Goal: Task Accomplishment & Management: Manage account settings

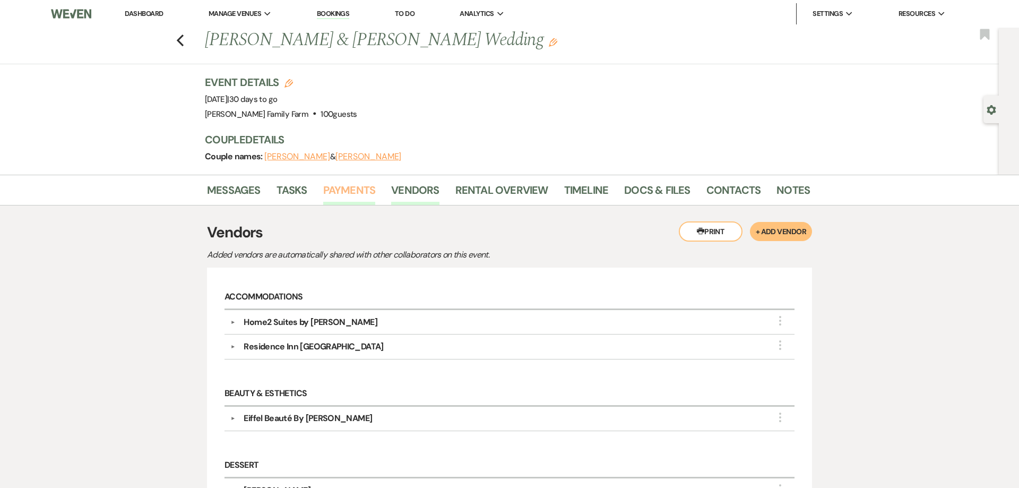
click at [345, 192] on link "Payments" at bounding box center [349, 192] width 53 height 23
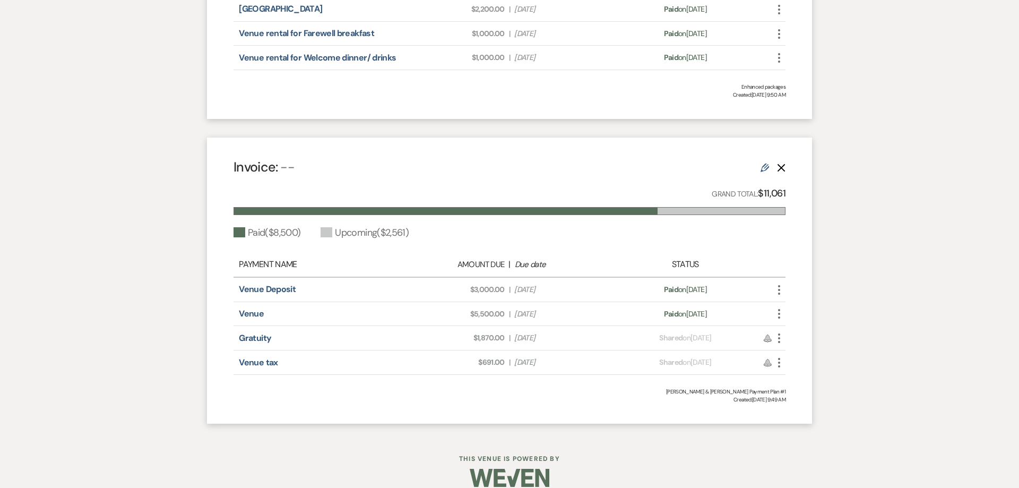
scroll to position [515, 0]
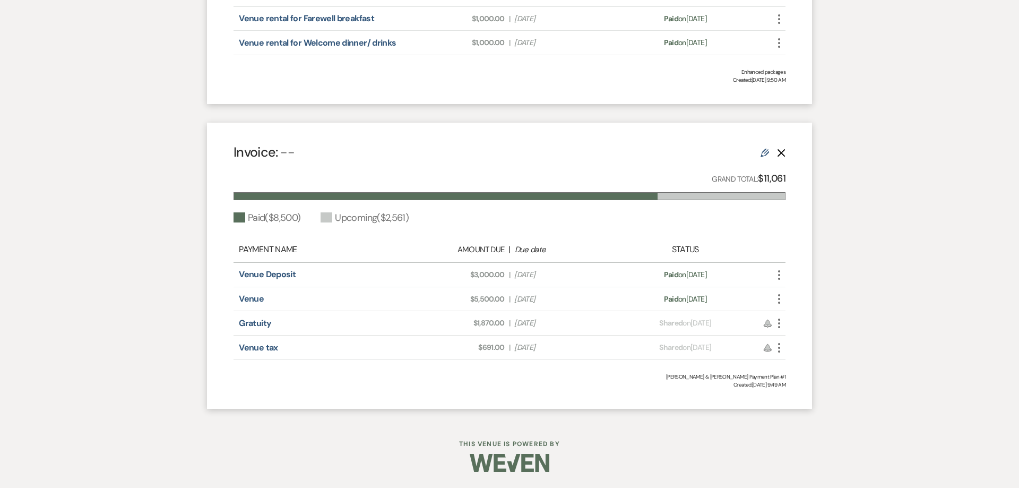
click at [778, 327] on use "button" at bounding box center [779, 323] width 2 height 10
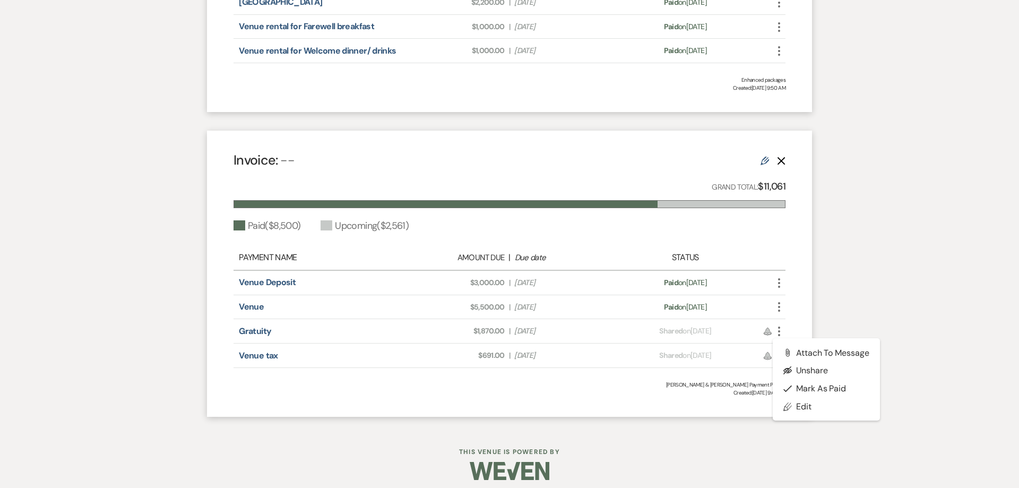
scroll to position [501, 0]
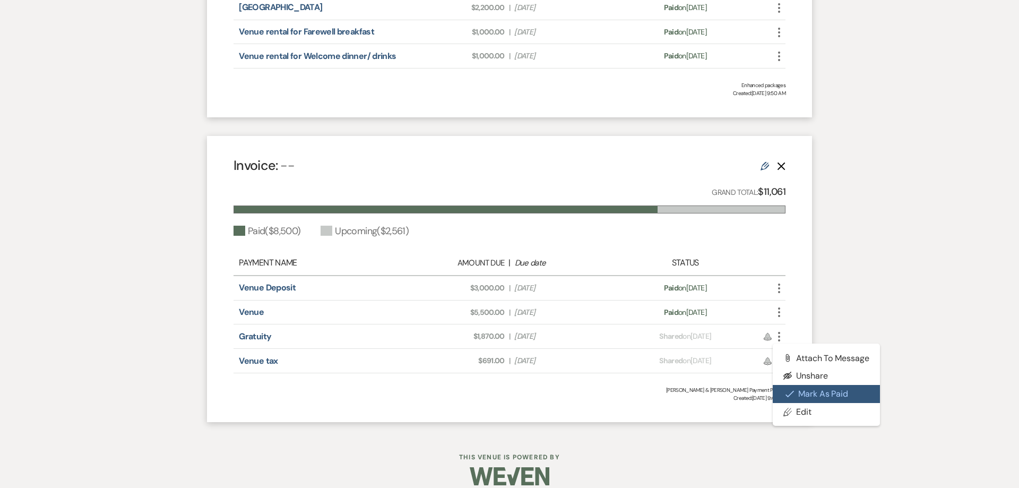
click at [814, 398] on button "Check Mark Mark as Paid" at bounding box center [825, 394] width 107 height 18
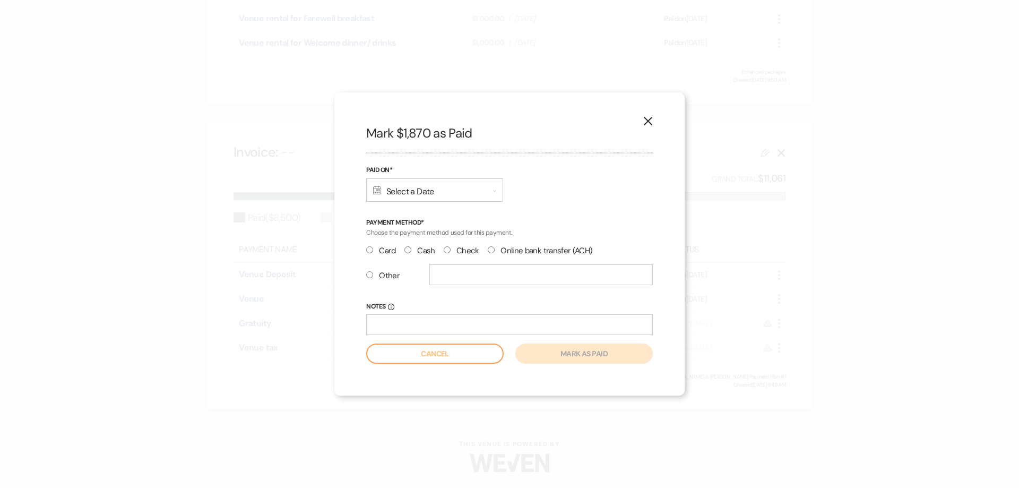
click at [380, 192] on icon "Calendar" at bounding box center [377, 190] width 8 height 8
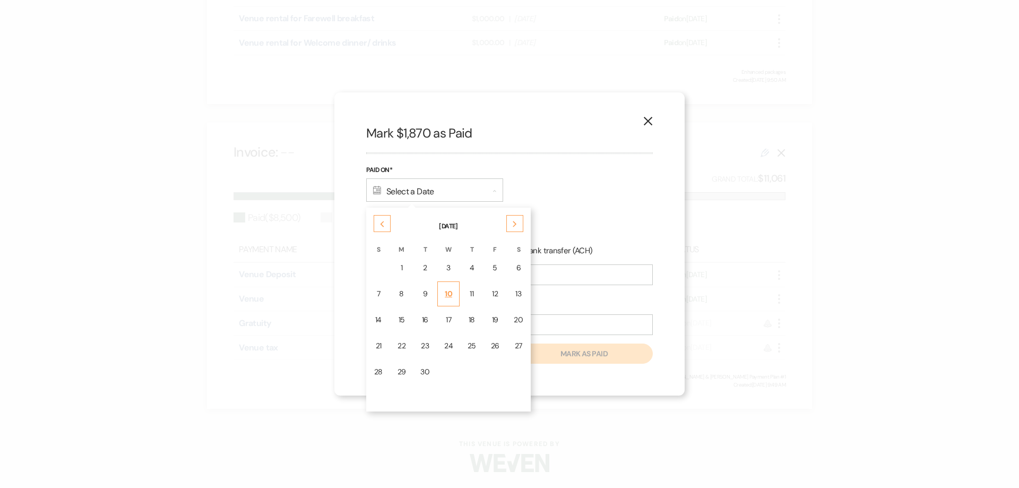
click at [447, 297] on div "10" at bounding box center [448, 293] width 8 height 11
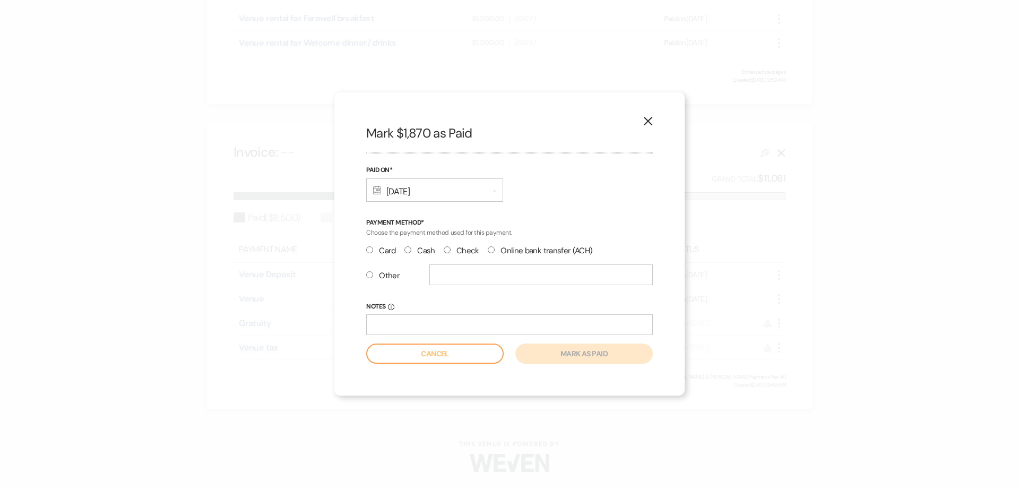
click at [448, 248] on input "Check" at bounding box center [446, 249] width 7 height 7
radio input "true"
click at [425, 326] on input "Notes Info" at bounding box center [509, 324] width 286 height 21
type input "8589"
click at [555, 355] on button "Mark as paid" at bounding box center [583, 353] width 137 height 20
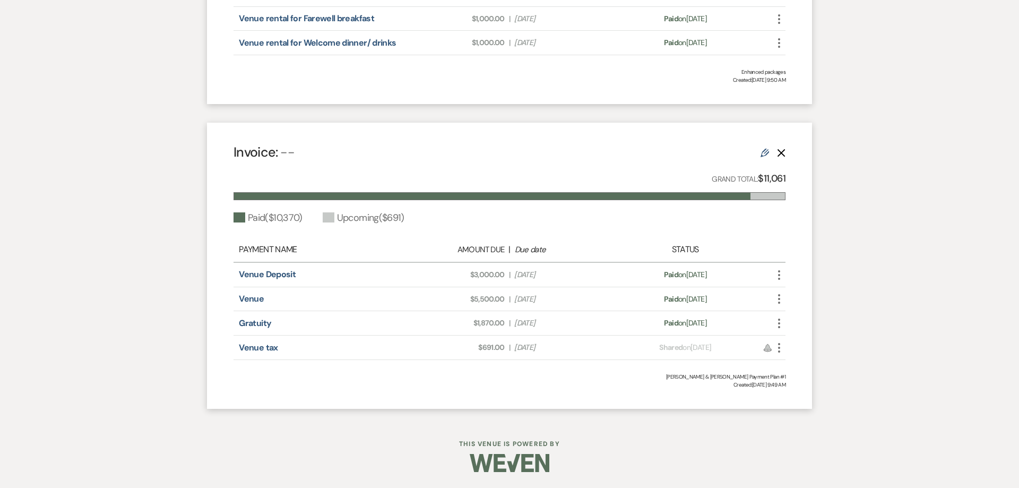
click at [778, 351] on icon "More" at bounding box center [778, 347] width 13 height 13
click at [804, 408] on button "Check Mark Mark as Paid" at bounding box center [825, 405] width 107 height 18
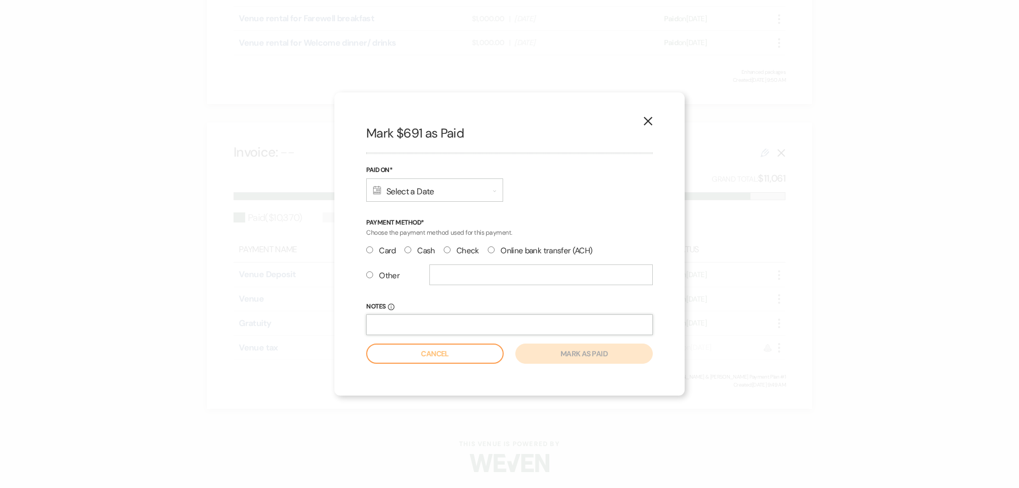
click at [436, 325] on input "Notes Info" at bounding box center [509, 324] width 286 height 21
type input "8589"
click at [382, 190] on div "Calendar Select a Date Expand" at bounding box center [434, 189] width 137 height 23
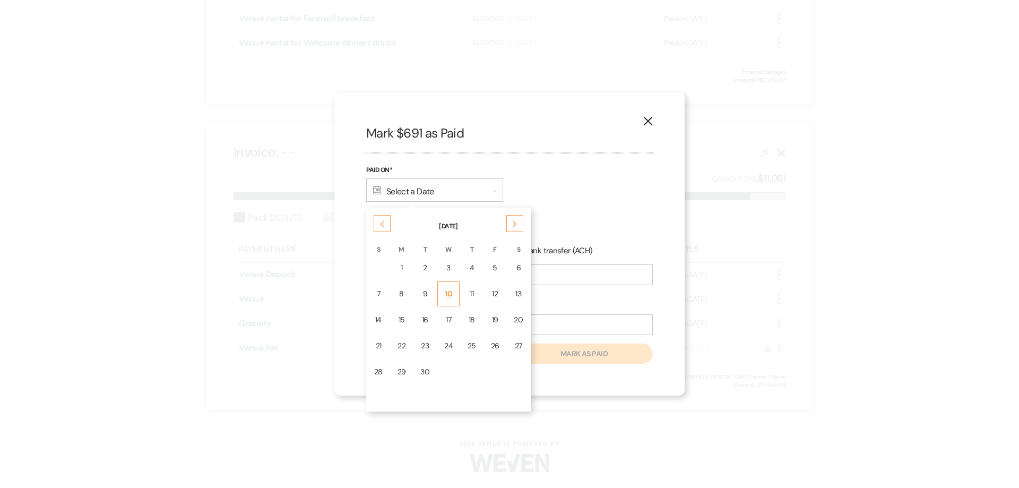
click at [446, 294] on div "10" at bounding box center [448, 293] width 8 height 11
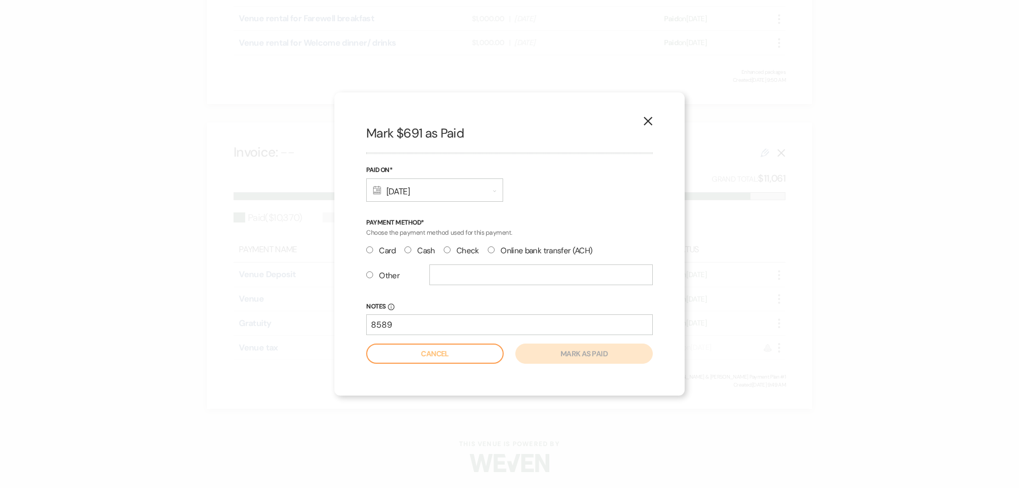
click at [445, 249] on input "Check" at bounding box center [446, 249] width 7 height 7
radio input "true"
click at [587, 353] on button "Mark as paid" at bounding box center [583, 353] width 137 height 20
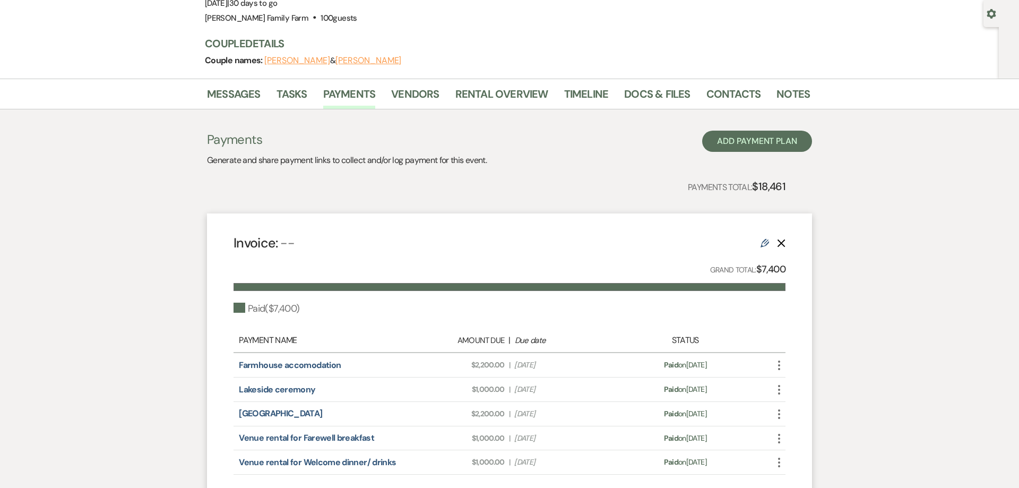
scroll to position [0, 0]
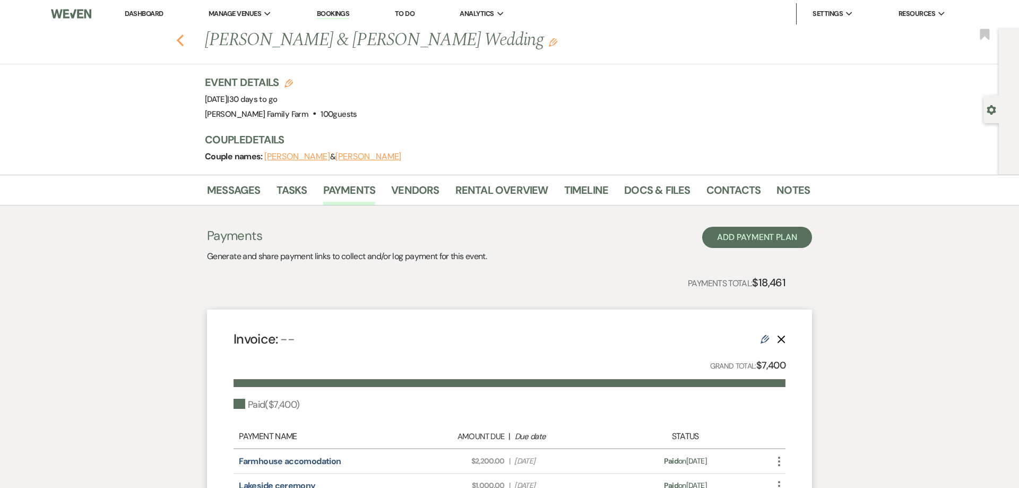
click at [181, 40] on icon "Previous" at bounding box center [180, 40] width 8 height 13
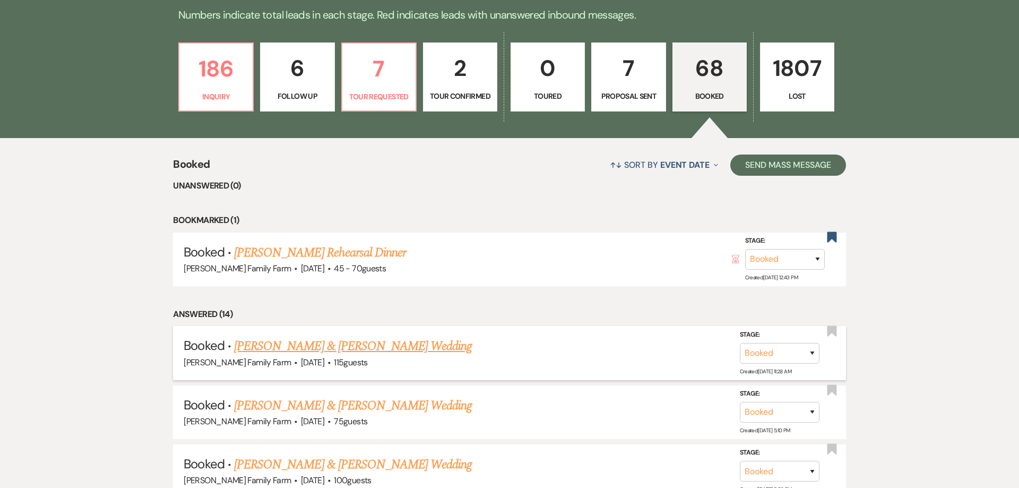
scroll to position [305, 0]
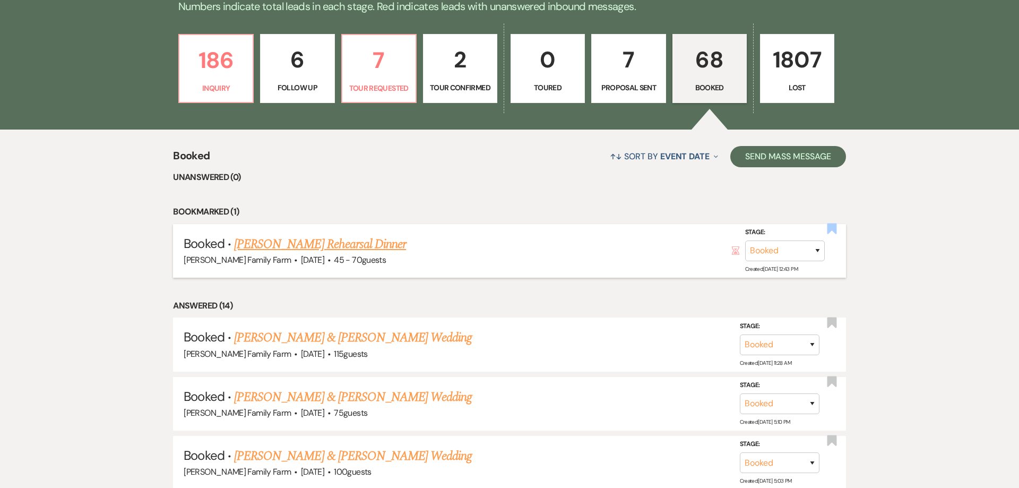
click at [834, 234] on use "button" at bounding box center [831, 228] width 10 height 11
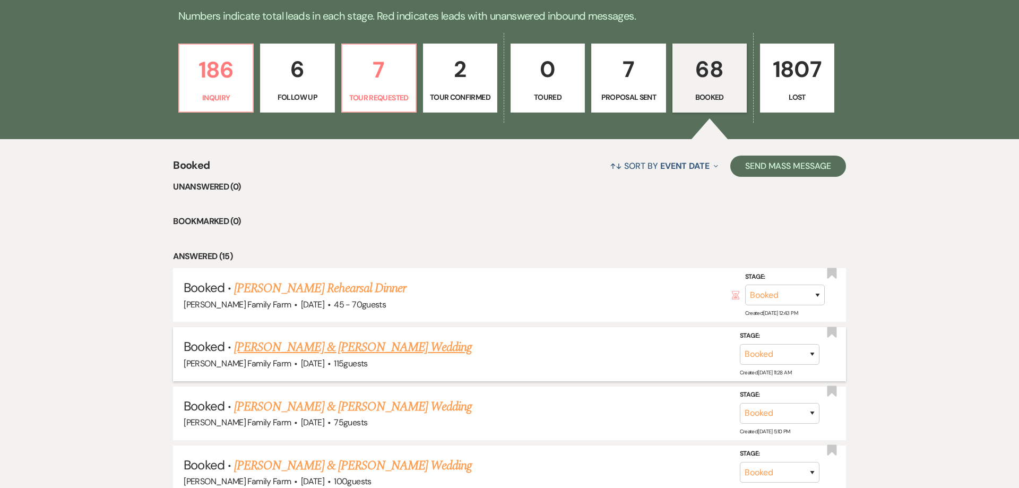
scroll to position [210, 0]
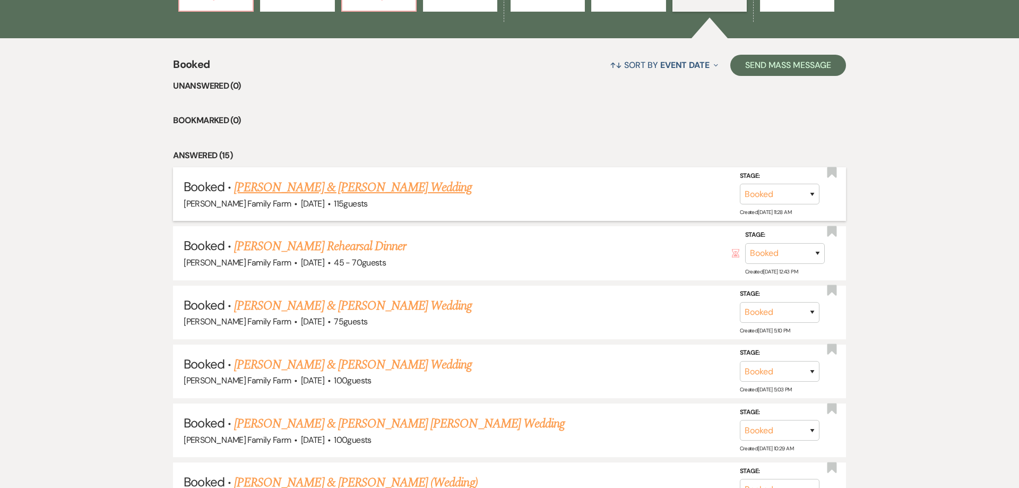
scroll to position [413, 0]
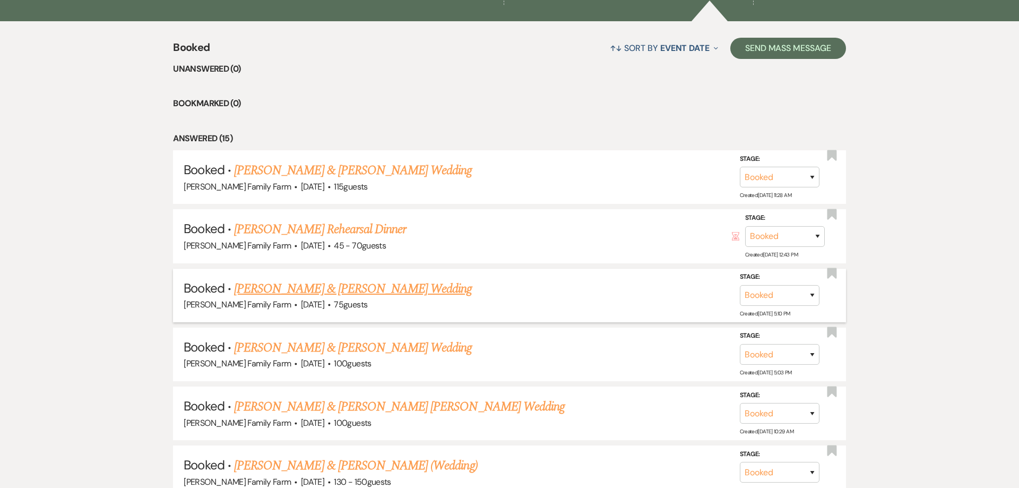
click at [329, 297] on link "[PERSON_NAME] & [PERSON_NAME] Wedding" at bounding box center [353, 288] width 238 height 19
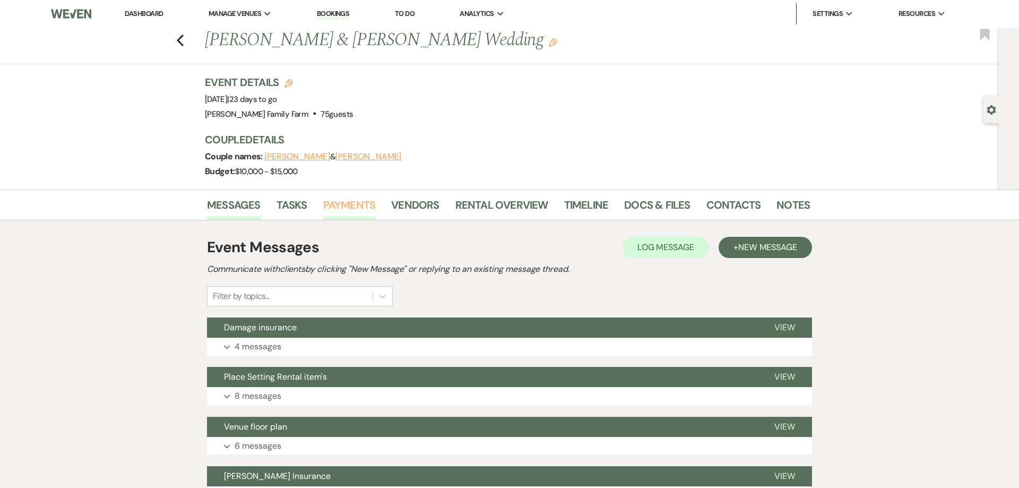
click at [353, 203] on link "Payments" at bounding box center [349, 207] width 53 height 23
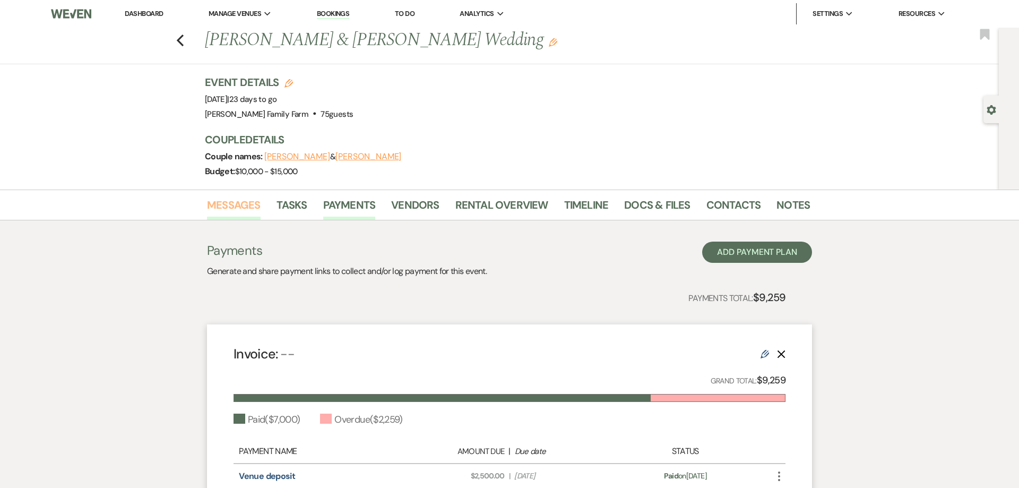
click at [246, 205] on link "Messages" at bounding box center [234, 207] width 54 height 23
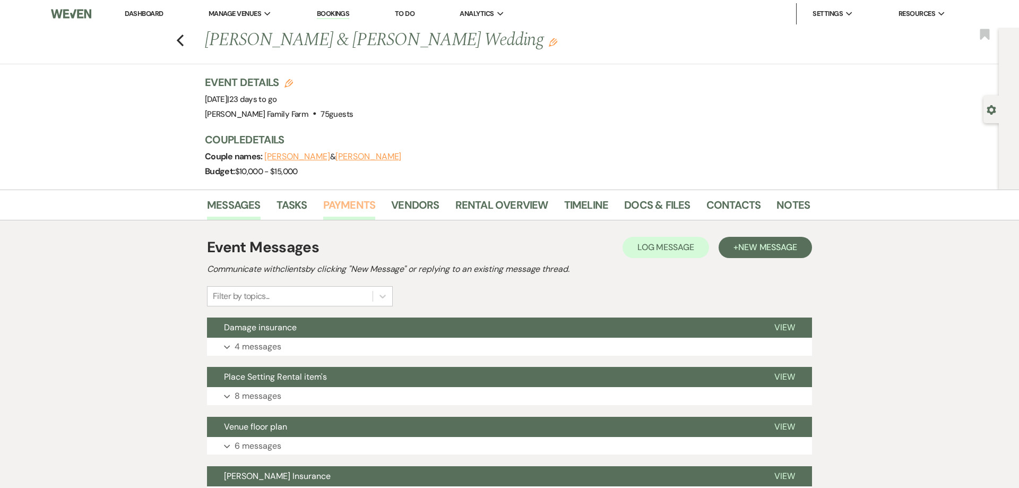
click at [336, 208] on link "Payments" at bounding box center [349, 207] width 53 height 23
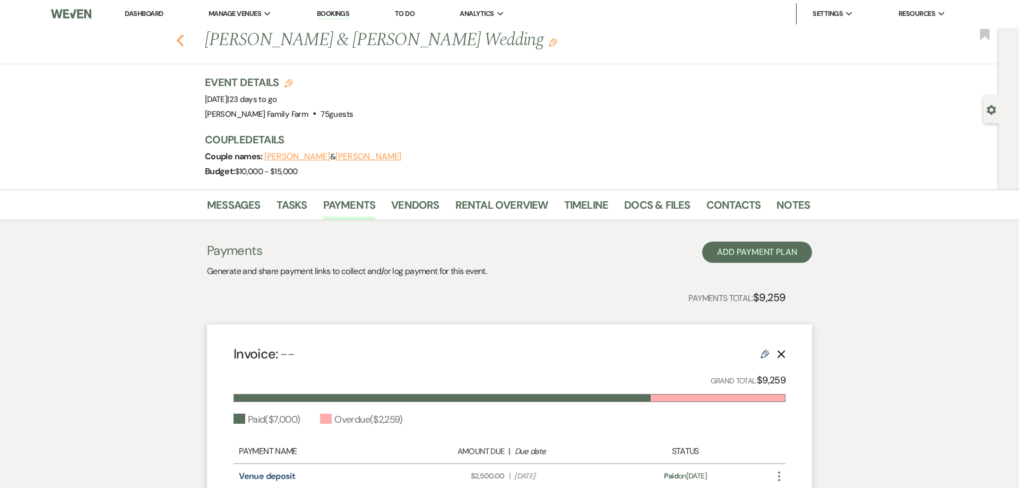
click at [182, 44] on use "button" at bounding box center [180, 40] width 7 height 12
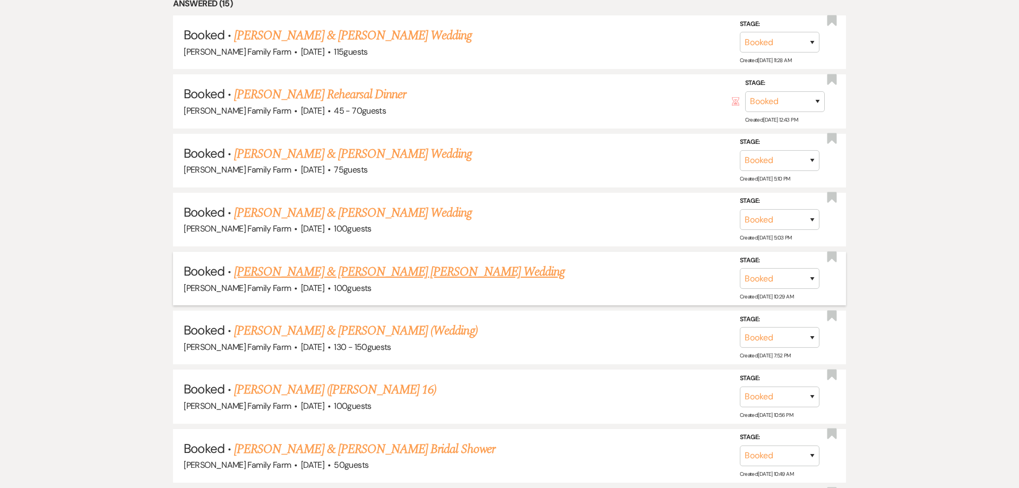
scroll to position [549, 0]
click at [394, 281] on link "[PERSON_NAME] & [PERSON_NAME] [PERSON_NAME] Wedding" at bounding box center [399, 271] width 330 height 19
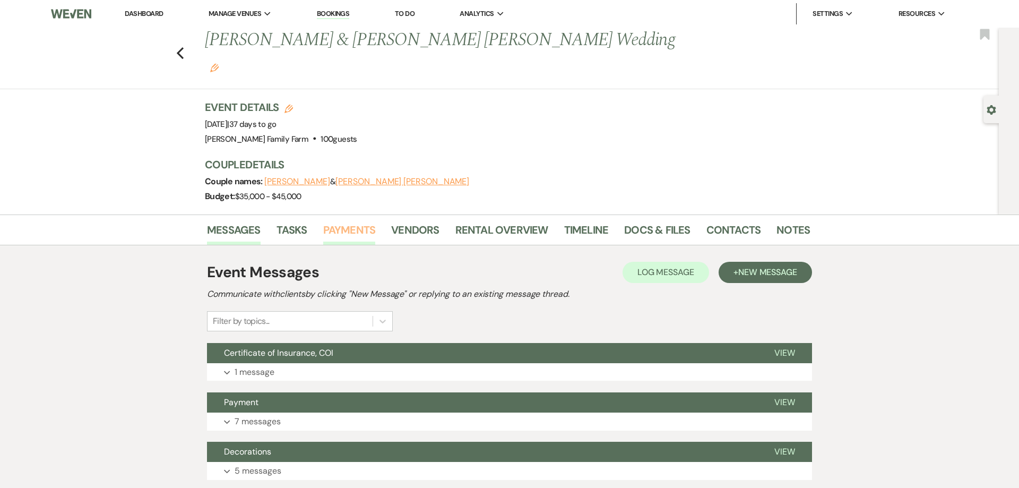
click at [354, 221] on link "Payments" at bounding box center [349, 232] width 53 height 23
